Goal: Transaction & Acquisition: Book appointment/travel/reservation

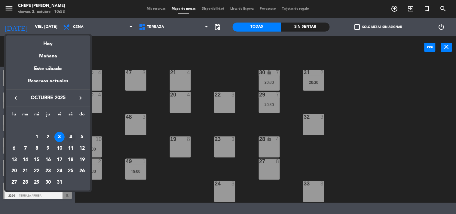
click at [67, 138] on div "4" at bounding box center [70, 137] width 10 height 10
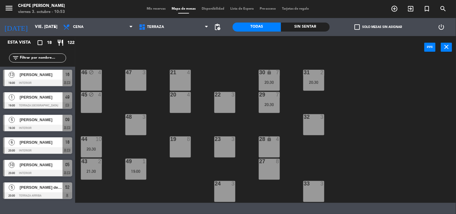
type input "sáb. [DATE]"
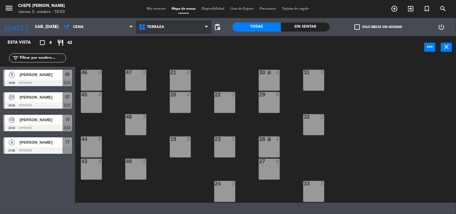
click at [167, 27] on span "Terraza" at bounding box center [174, 26] width 76 height 13
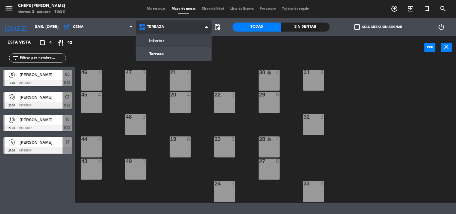
click at [167, 41] on ng-component "menu Chepe [PERSON_NAME] viernes 3. octubre - 10:53 Mis reservas Mapa de mesas …" at bounding box center [228, 101] width 456 height 203
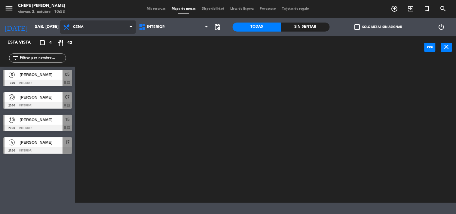
click at [96, 23] on span "Cena" at bounding box center [98, 26] width 76 height 13
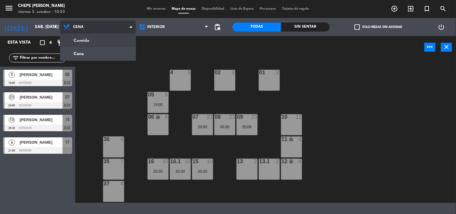
click at [92, 42] on ng-component "menu Chepe [PERSON_NAME] viernes 3. octubre - 10:53 Mis reservas Mapa de mesas …" at bounding box center [228, 101] width 456 height 203
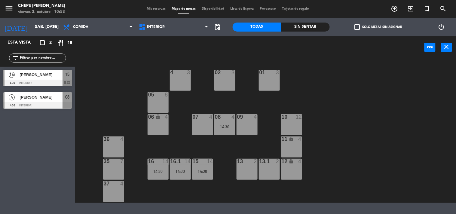
click at [299, 125] on div "10 12" at bounding box center [291, 124] width 21 height 21
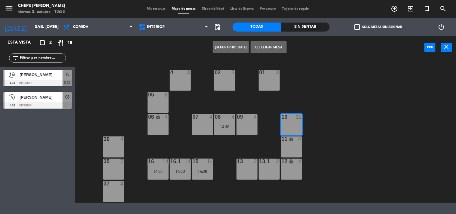
click at [238, 50] on button "[GEOGRAPHIC_DATA]" at bounding box center [231, 47] width 36 height 12
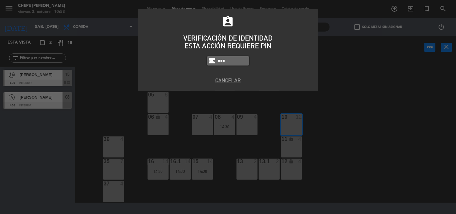
type input "5257"
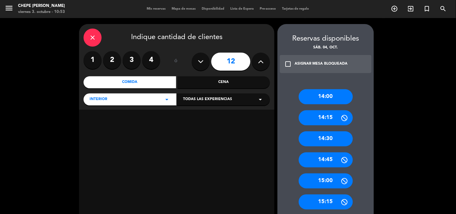
click at [202, 65] on icon at bounding box center [201, 61] width 6 height 9
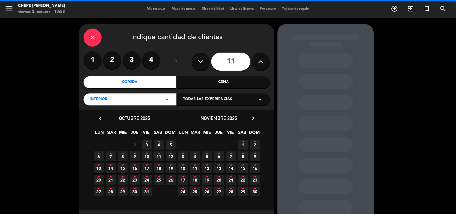
click at [202, 65] on icon at bounding box center [201, 61] width 6 height 9
type input "10"
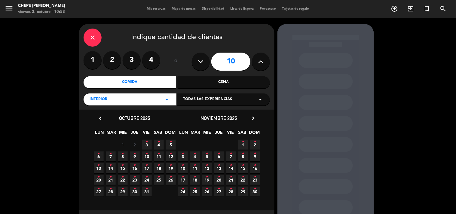
click at [157, 145] on span "4 •" at bounding box center [159, 145] width 10 height 10
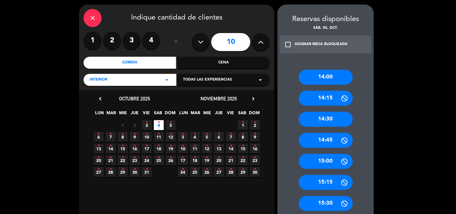
click at [331, 115] on div "14:30" at bounding box center [326, 119] width 54 height 15
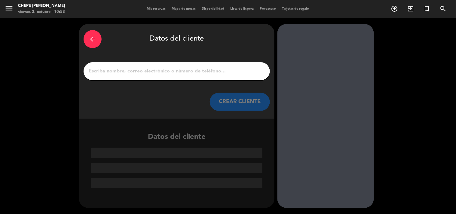
click at [184, 73] on input "1" at bounding box center [176, 71] width 177 height 8
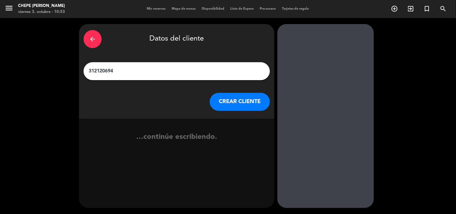
type input "3121206946"
drag, startPoint x: 131, startPoint y: 67, endPoint x: 75, endPoint y: 66, distance: 55.6
click at [75, 66] on div "arrow_back Datos del cliente 3121206946 CREAR CLIENTE no se econtraron resultad…" at bounding box center [228, 116] width 456 height 196
type input "[PERSON_NAME]"
click at [247, 102] on button "CREAR CLIENTE" at bounding box center [240, 102] width 60 height 18
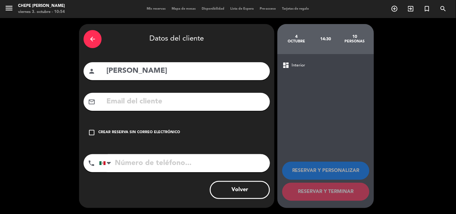
click at [152, 166] on input "tel" at bounding box center [184, 163] width 171 height 18
paste input "3121206946"
type input "3121206946"
drag, startPoint x: 106, startPoint y: 131, endPoint x: 159, endPoint y: 141, distance: 53.5
click at [107, 131] on div "Crear reserva sin correo electrónico" at bounding box center [139, 132] width 82 height 6
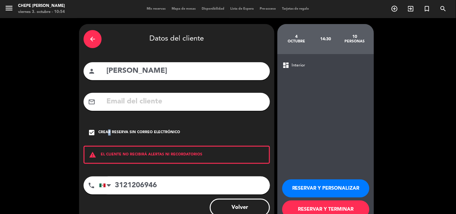
click at [304, 186] on button "RESERVAR Y PERSONALIZAR" at bounding box center [325, 188] width 87 height 18
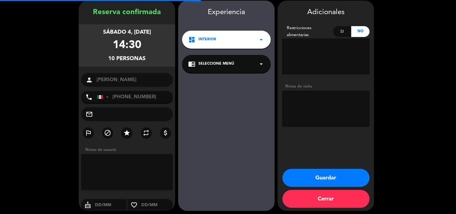
scroll to position [24, 0]
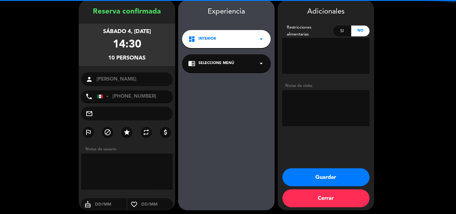
click at [319, 97] on textarea at bounding box center [325, 108] width 87 height 36
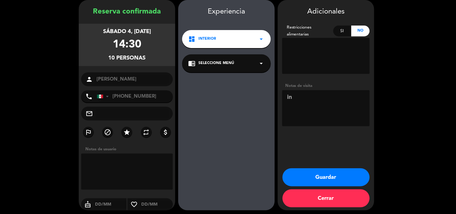
type textarea "i"
type textarea "INTERIOR"
click at [341, 171] on button "Guardar" at bounding box center [325, 177] width 87 height 18
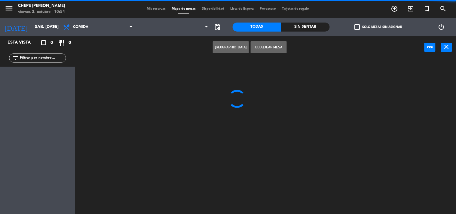
click at [367, 95] on div at bounding box center [268, 136] width 376 height 155
